Goal: Information Seeking & Learning: Check status

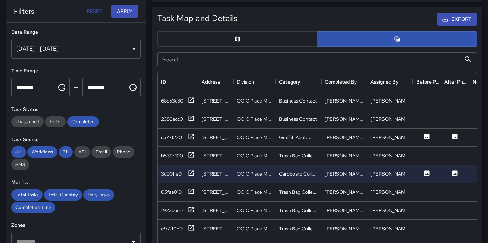
scroll to position [257, 314]
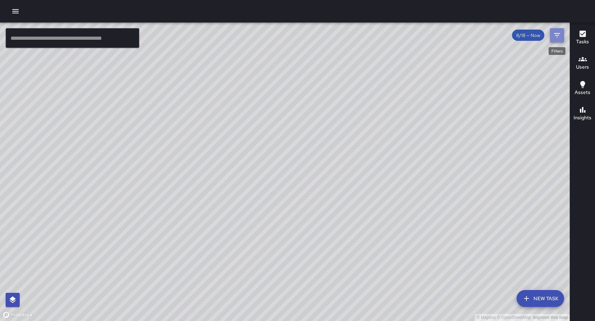
click at [557, 37] on icon "Filters" at bounding box center [557, 35] width 6 height 4
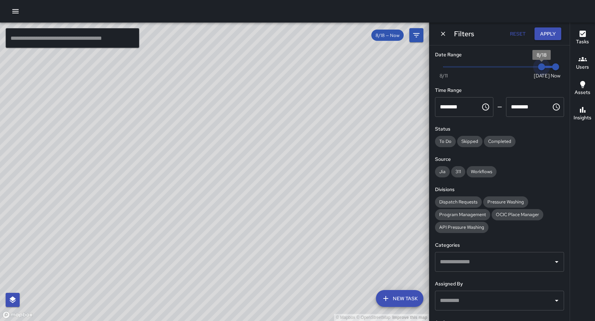
drag, startPoint x: 535, startPoint y: 66, endPoint x: 422, endPoint y: 69, distance: 112.3
click at [422, 69] on div "© Mapbox © OpenStreetMap Improve this map ​ New Task 8/18 — Now Map Layers Task…" at bounding box center [297, 172] width 595 height 298
type input "*"
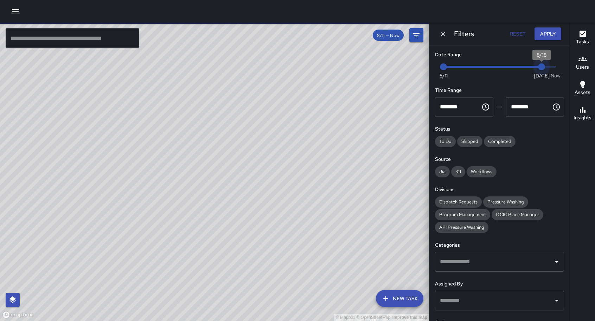
type input "*"
drag, startPoint x: 549, startPoint y: 67, endPoint x: 542, endPoint y: 67, distance: 7.0
click at [542, 67] on span "8/18" at bounding box center [541, 66] width 7 height 7
click at [548, 36] on button "Apply" at bounding box center [548, 33] width 27 height 13
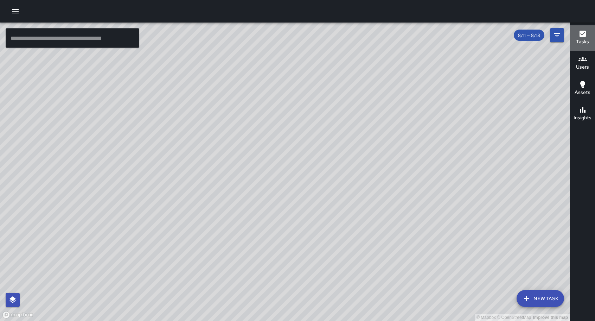
click at [581, 39] on h6 "Tasks" at bounding box center [582, 42] width 13 height 8
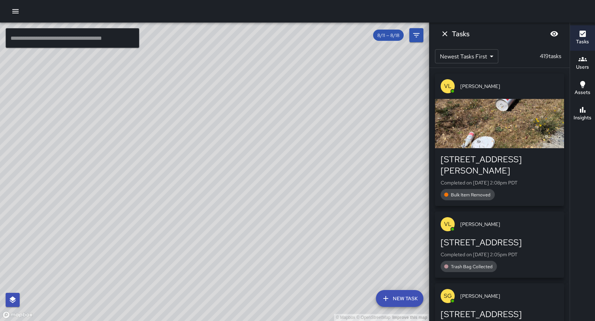
click at [447, 33] on icon "Dismiss" at bounding box center [445, 34] width 8 height 8
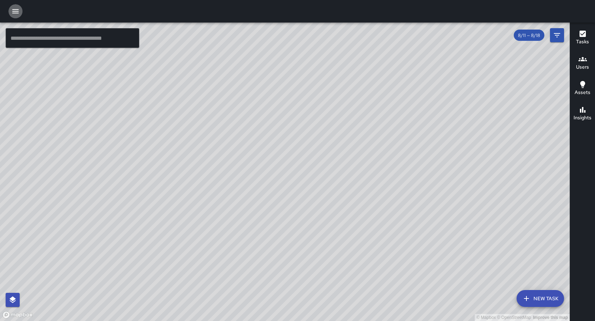
click at [13, 12] on icon "button" at bounding box center [15, 11] width 8 height 8
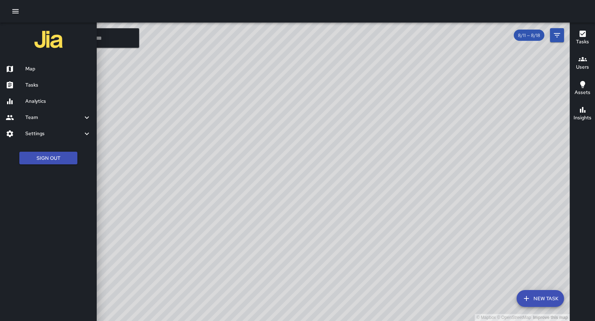
click at [54, 97] on h6 "Analytics" at bounding box center [58, 101] width 66 height 8
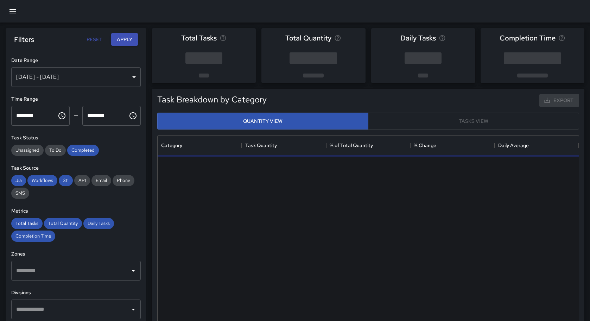
click at [128, 74] on div "[DATE] - [DATE]" at bounding box center [75, 77] width 129 height 20
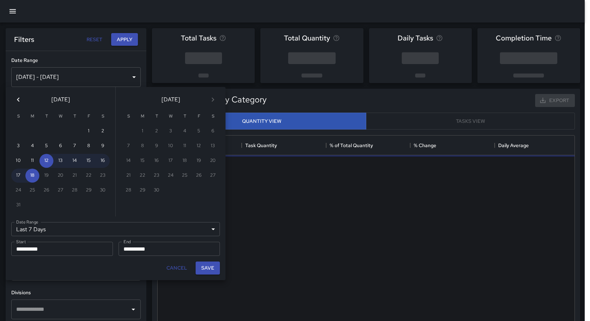
click at [128, 76] on div at bounding box center [295, 160] width 590 height 321
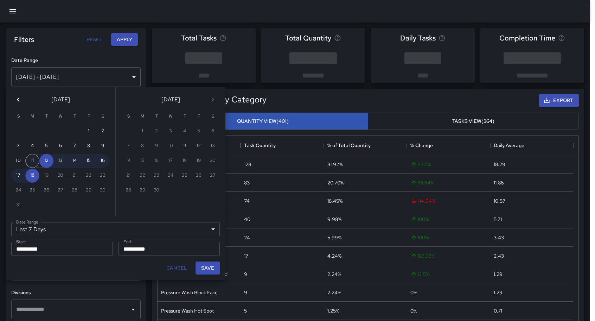
click at [31, 159] on button "11" at bounding box center [32, 161] width 14 height 14
type input "******"
type input "**********"
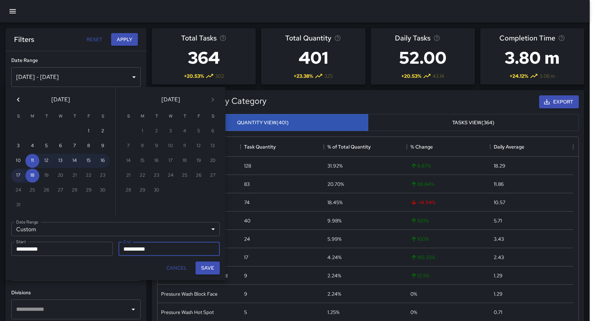
click at [19, 175] on button "17" at bounding box center [18, 176] width 14 height 14
type input "**********"
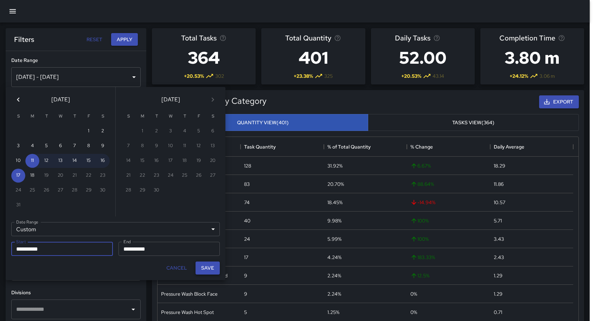
click at [209, 269] on button "Save" at bounding box center [208, 267] width 24 height 13
type input "**********"
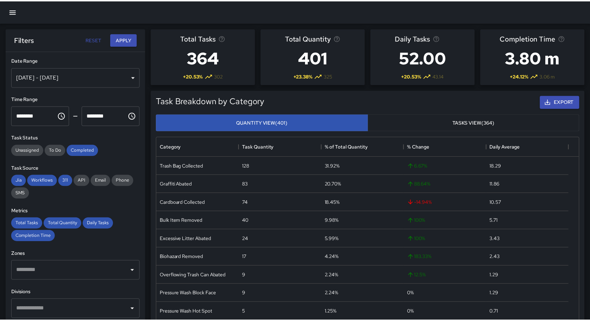
scroll to position [6, 6]
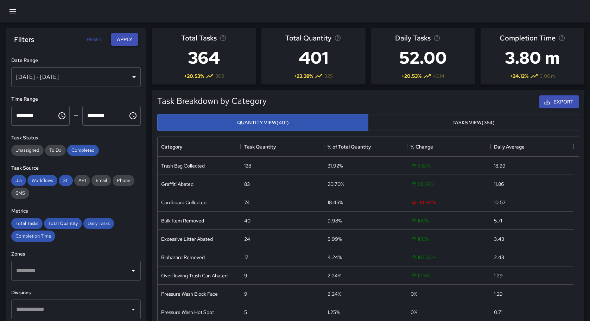
click at [128, 42] on button "Apply" at bounding box center [124, 39] width 27 height 13
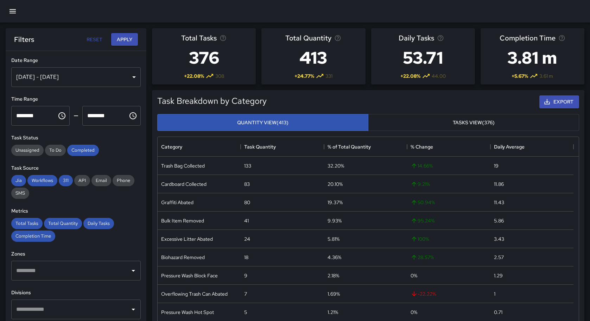
click at [444, 128] on button "Tasks View (376)" at bounding box center [473, 122] width 211 height 17
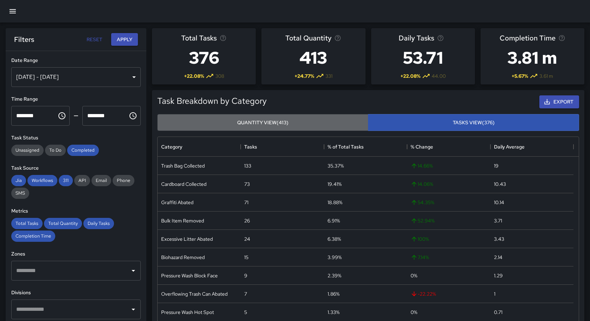
click at [305, 121] on button "Quantity View (413)" at bounding box center [262, 122] width 211 height 17
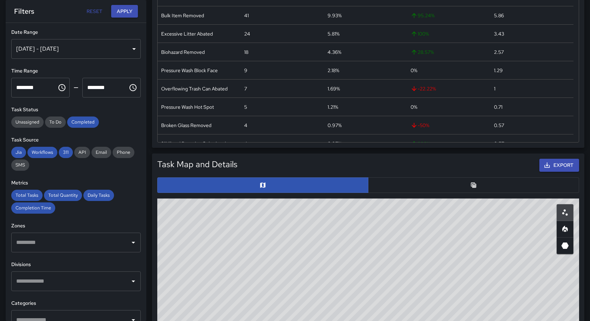
scroll to position [211, 0]
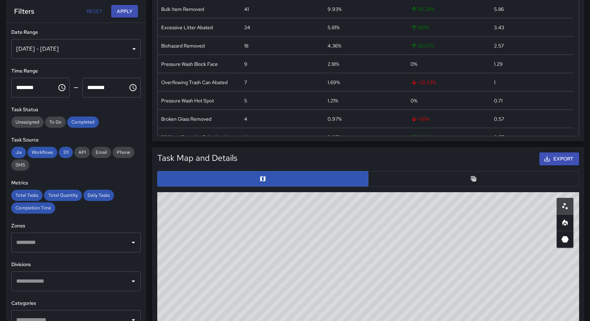
click at [438, 171] on button "button" at bounding box center [473, 178] width 211 height 15
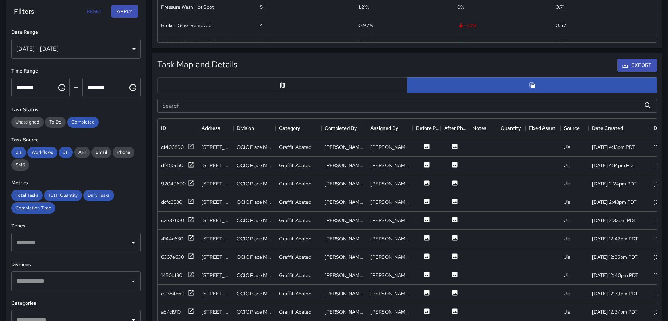
scroll to position [0, 0]
